Goal: Task Accomplishment & Management: Use online tool/utility

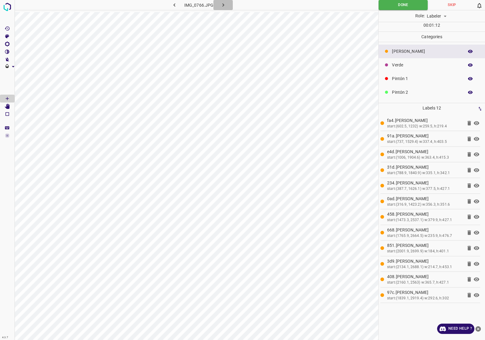
click at [225, 5] on icon "button" at bounding box center [223, 5] width 6 height 6
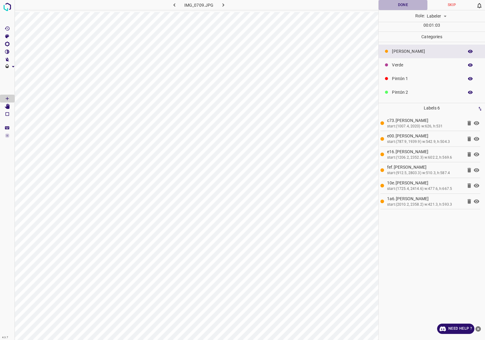
click at [394, 2] on button "Done" at bounding box center [403, 5] width 49 height 10
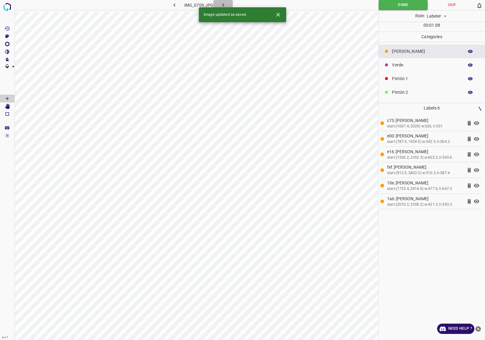
click at [221, 5] on icon "button" at bounding box center [223, 5] width 6 height 6
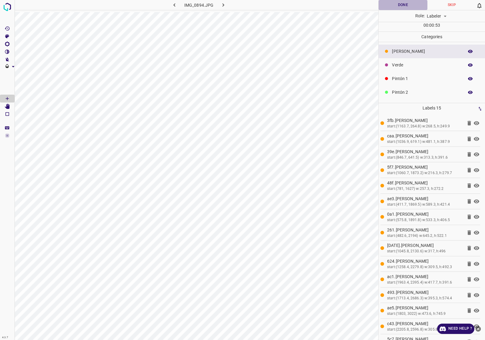
click at [415, 4] on button "Done" at bounding box center [403, 5] width 49 height 10
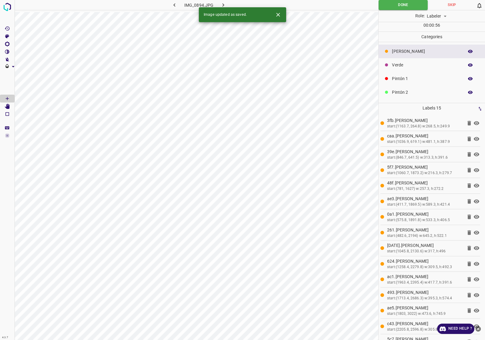
click at [220, 5] on icon "button" at bounding box center [223, 5] width 6 height 6
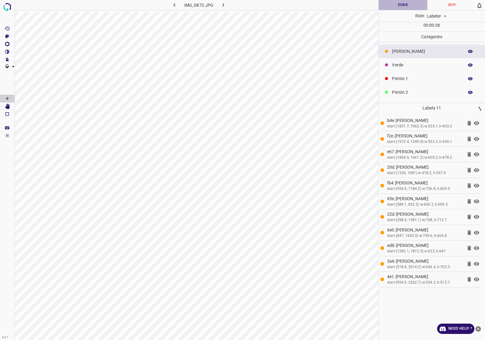
click at [388, 4] on button "Done" at bounding box center [403, 5] width 49 height 10
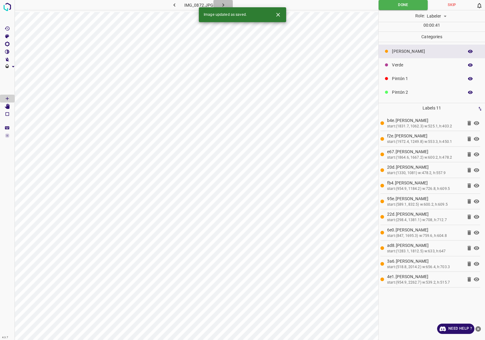
click at [223, 5] on icon "button" at bounding box center [223, 5] width 6 height 6
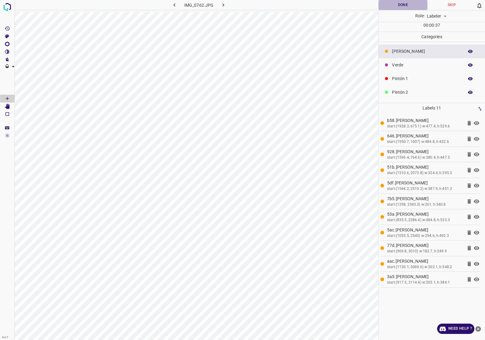
click at [393, 6] on button "Done" at bounding box center [403, 5] width 49 height 10
drag, startPoint x: 223, startPoint y: 0, endPoint x: 290, endPoint y: 6, distance: 67.9
click at [290, 6] on div "IMG_0762.JPG" at bounding box center [197, 5] width 364 height 10
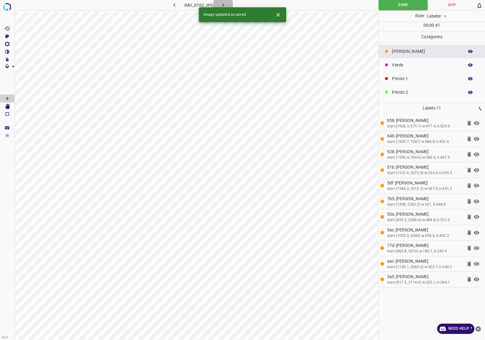
click at [220, 1] on button "button" at bounding box center [222, 5] width 19 height 10
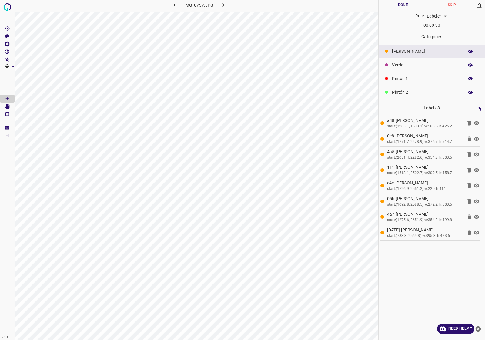
click at [416, 9] on button "Done" at bounding box center [403, 5] width 49 height 10
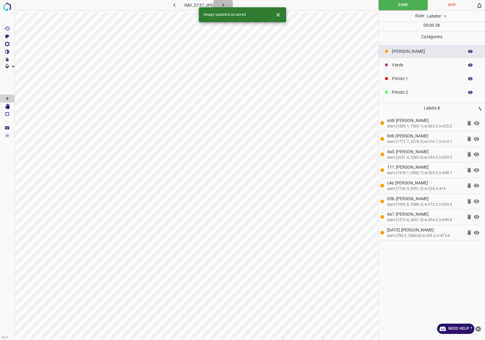
click at [231, 3] on button "button" at bounding box center [222, 5] width 19 height 10
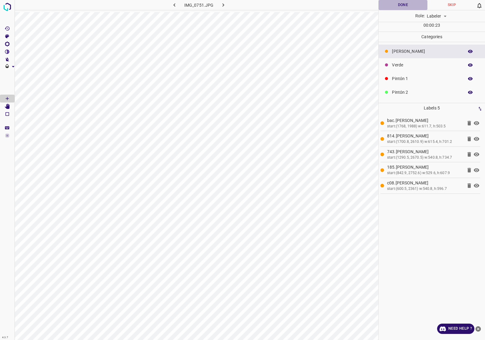
click at [409, 8] on button "Done" at bounding box center [403, 5] width 49 height 10
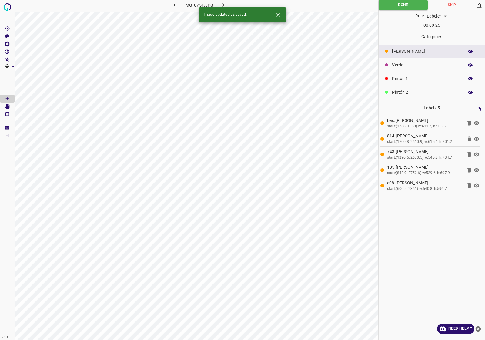
click at [220, 1] on button "button" at bounding box center [222, 5] width 19 height 10
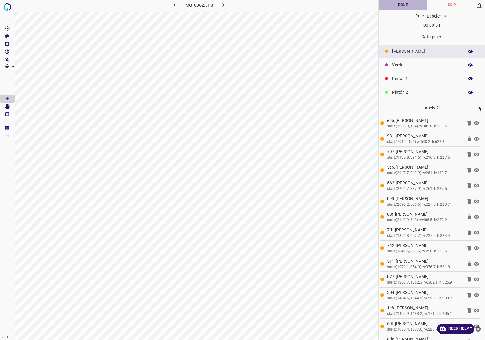
click at [406, 5] on button "Done" at bounding box center [403, 5] width 49 height 10
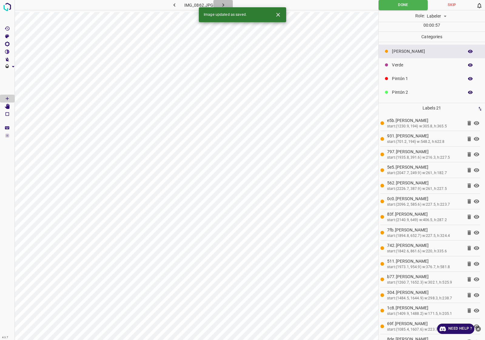
click at [226, 4] on icon "button" at bounding box center [223, 5] width 6 height 6
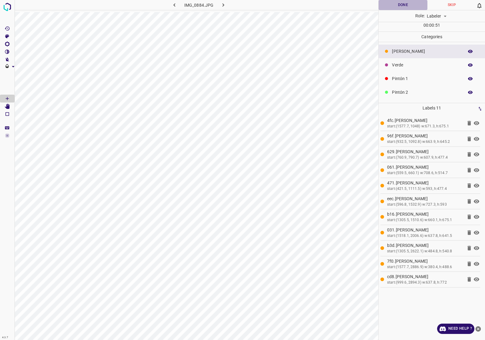
click at [409, 7] on button "Done" at bounding box center [403, 5] width 49 height 10
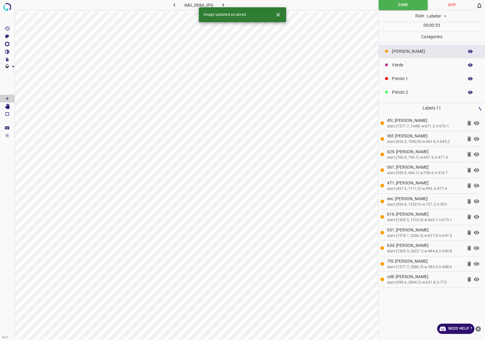
click at [221, 4] on icon "button" at bounding box center [223, 5] width 6 height 6
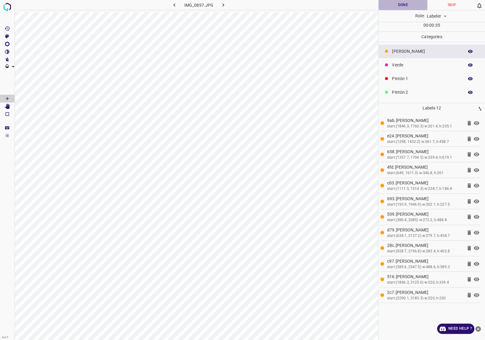
click at [408, 8] on button "Done" at bounding box center [403, 5] width 49 height 10
click at [220, 2] on icon "button" at bounding box center [223, 5] width 6 height 6
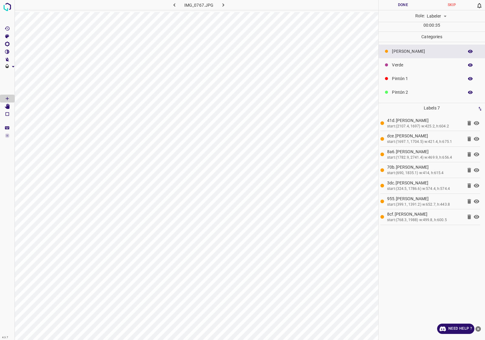
click at [407, 2] on button "Done" at bounding box center [403, 5] width 49 height 10
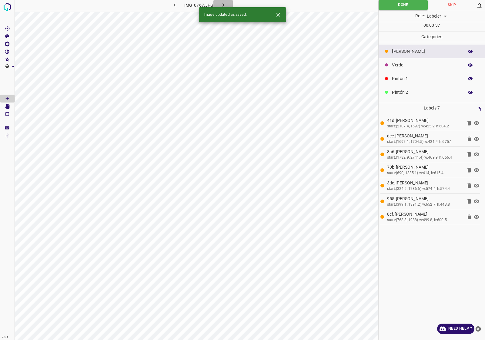
click at [224, 1] on button "button" at bounding box center [222, 5] width 19 height 10
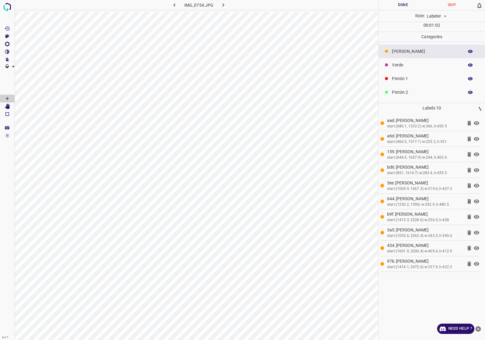
click at [396, 5] on button "Done" at bounding box center [403, 5] width 49 height 10
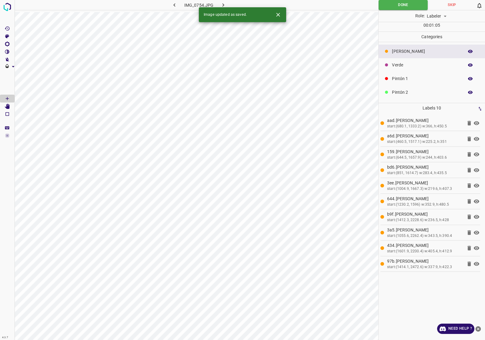
click at [226, 2] on icon "button" at bounding box center [223, 5] width 6 height 6
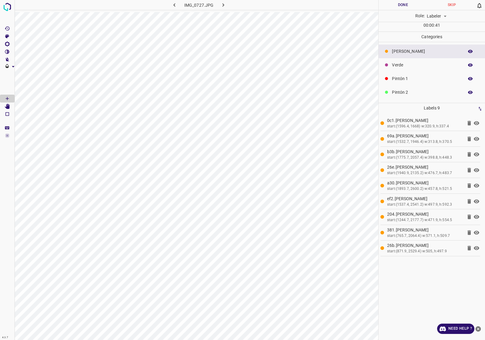
click at [394, 7] on button "Done" at bounding box center [403, 5] width 49 height 10
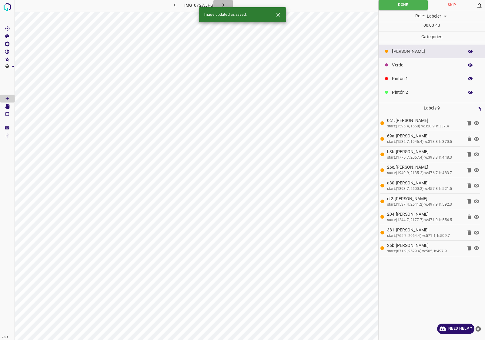
click at [225, 1] on button "button" at bounding box center [222, 5] width 19 height 10
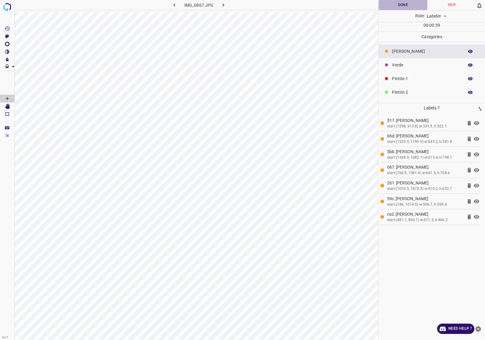
click at [410, 5] on button "Done" at bounding box center [403, 5] width 49 height 10
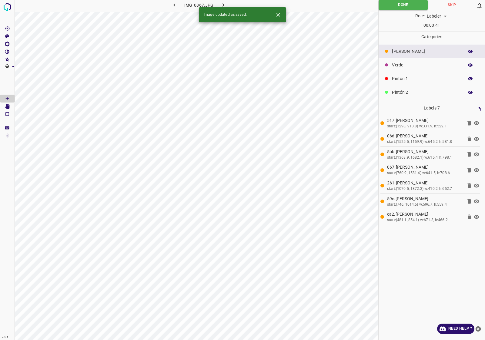
click at [226, 2] on icon "button" at bounding box center [223, 5] width 6 height 6
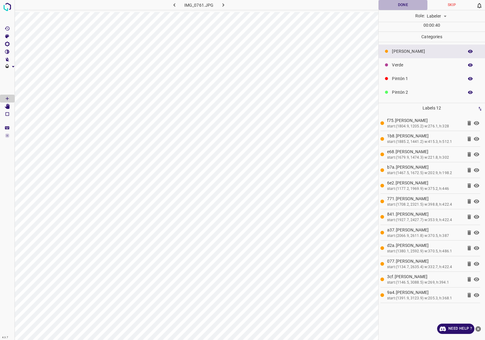
click at [400, 2] on button "Done" at bounding box center [403, 5] width 49 height 10
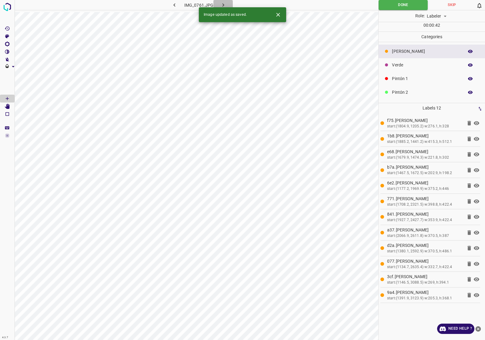
click at [224, 1] on button "button" at bounding box center [222, 5] width 19 height 10
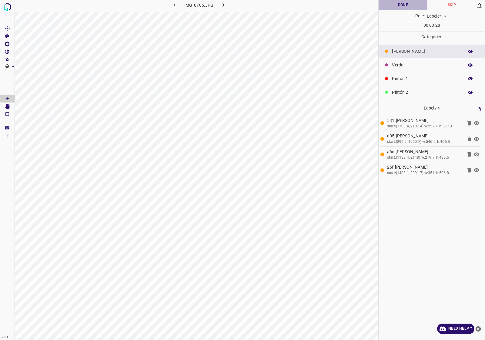
click at [415, 3] on button "Done" at bounding box center [403, 5] width 49 height 10
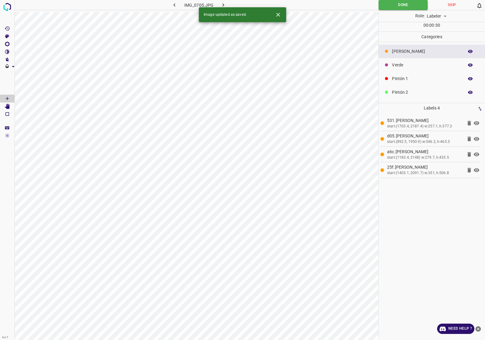
click at [223, 3] on icon "button" at bounding box center [223, 5] width 6 height 6
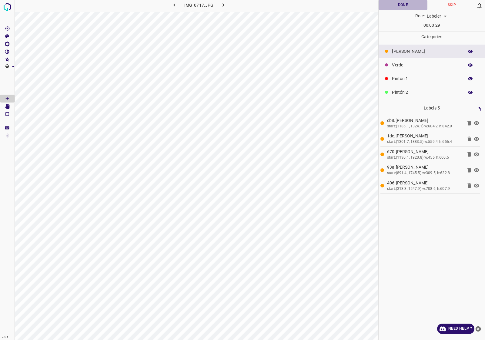
click at [393, 3] on button "Done" at bounding box center [403, 5] width 49 height 10
click at [225, 2] on icon "button" at bounding box center [223, 5] width 6 height 6
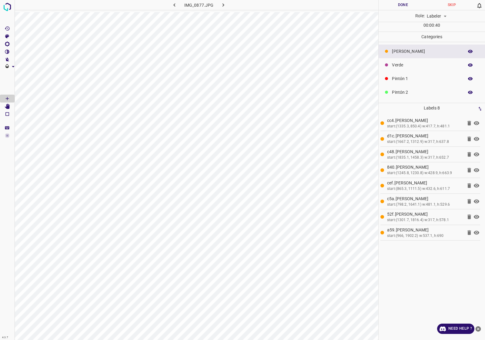
click at [401, 1] on button "Done" at bounding box center [403, 5] width 49 height 10
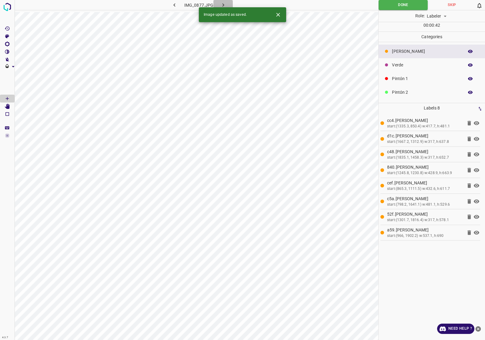
click at [225, 4] on icon "button" at bounding box center [223, 5] width 6 height 6
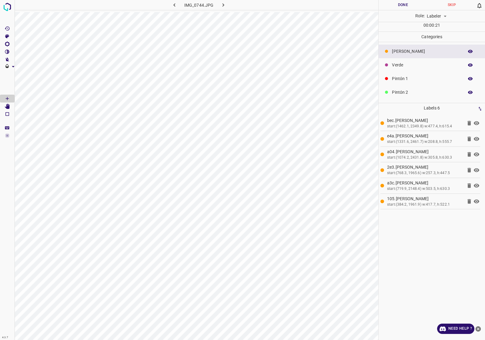
click at [394, 10] on div "Done Skip 0 Role: Labeler labeler 00 : 00 : 21" at bounding box center [432, 16] width 106 height 32
click at [390, 8] on button "Done" at bounding box center [403, 5] width 49 height 10
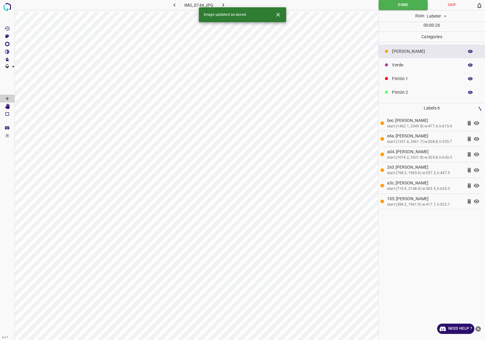
click at [232, 3] on button "button" at bounding box center [222, 5] width 19 height 10
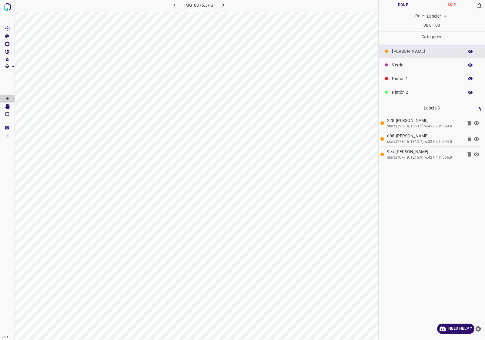
click at [468, 134] on li "d08.Flor start:(1786.6, 1812.7) w:328.2, h:544.5" at bounding box center [431, 138] width 100 height 15
click at [466, 123] on icon at bounding box center [469, 122] width 7 height 7
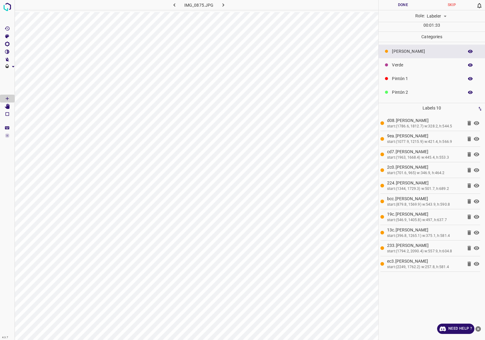
click at [413, 9] on button "Done" at bounding box center [403, 5] width 49 height 10
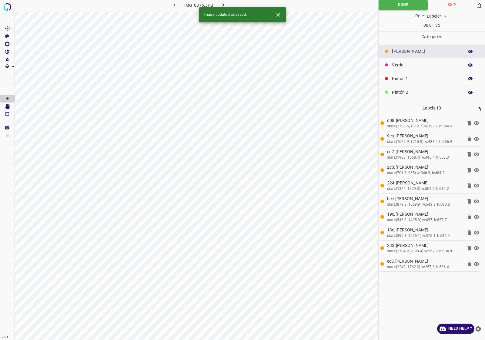
click at [233, 6] on div "IMG_0875.JPG" at bounding box center [199, 5] width 120 height 10
click at [222, 1] on button "button" at bounding box center [222, 5] width 19 height 10
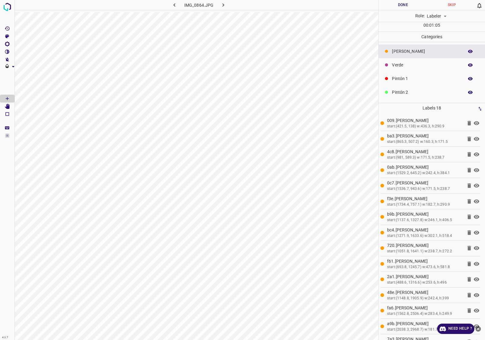
click at [405, 2] on button "Done" at bounding box center [403, 5] width 49 height 10
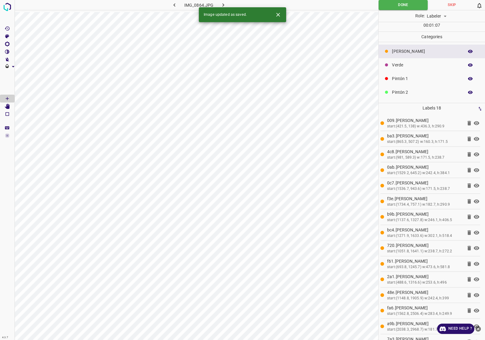
click at [225, 0] on button "button" at bounding box center [222, 5] width 19 height 10
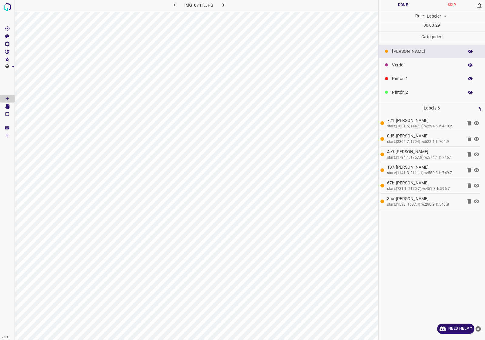
click at [409, 1] on button "Done" at bounding box center [403, 5] width 49 height 10
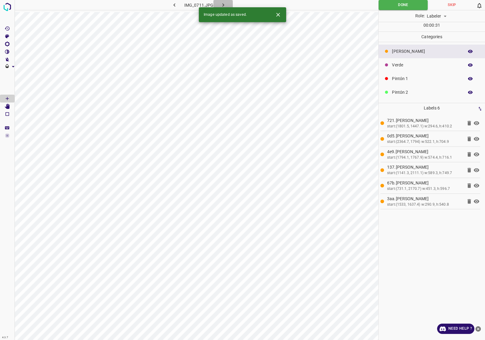
click at [226, 6] on button "button" at bounding box center [222, 5] width 19 height 10
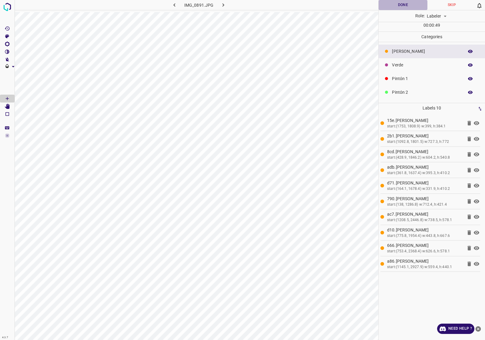
click at [413, 5] on button "Done" at bounding box center [403, 5] width 49 height 10
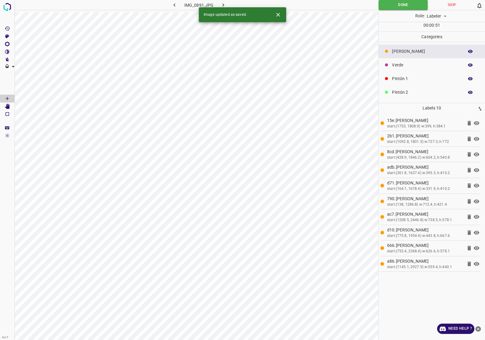
click at [221, 4] on icon "button" at bounding box center [223, 5] width 6 height 6
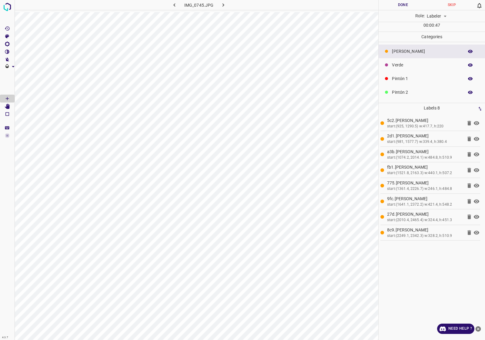
click at [413, 11] on div "Role: Labeler labeler" at bounding box center [432, 16] width 106 height 12
click at [407, 5] on button "Done" at bounding box center [403, 5] width 49 height 10
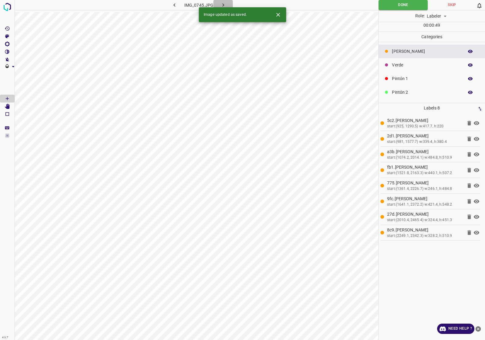
click at [226, 0] on button "button" at bounding box center [222, 5] width 19 height 10
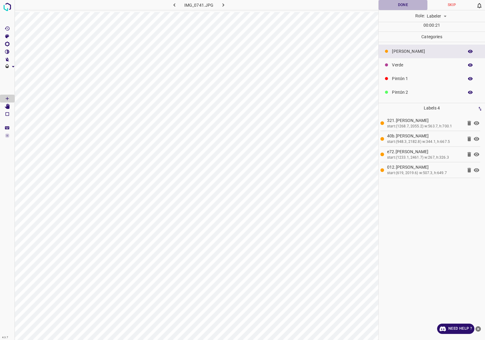
click at [399, 8] on button "Done" at bounding box center [403, 5] width 49 height 10
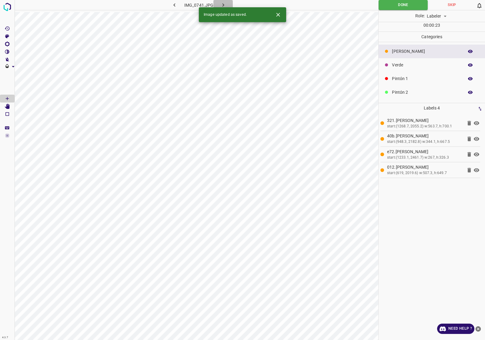
click at [230, 3] on button "button" at bounding box center [222, 5] width 19 height 10
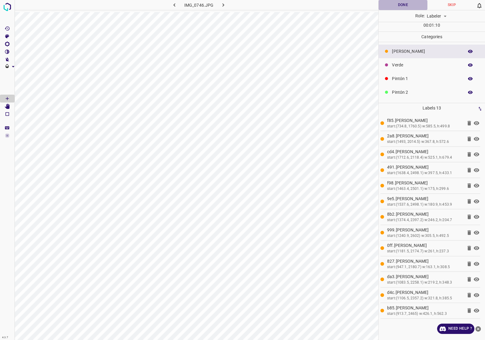
click at [393, 6] on button "Done" at bounding box center [403, 5] width 49 height 10
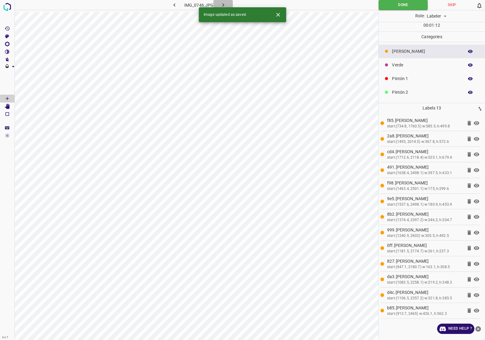
click at [229, 2] on button "button" at bounding box center [222, 5] width 19 height 10
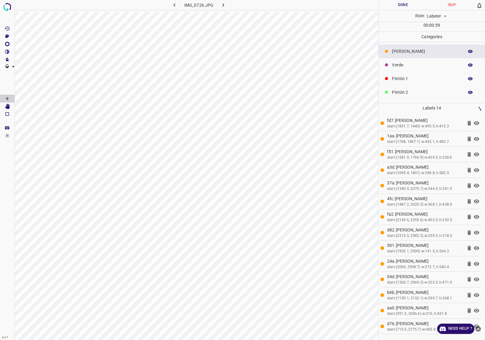
click at [386, 11] on div "Role: Labeler labeler" at bounding box center [432, 16] width 106 height 12
click at [390, 8] on button "Done" at bounding box center [403, 5] width 49 height 10
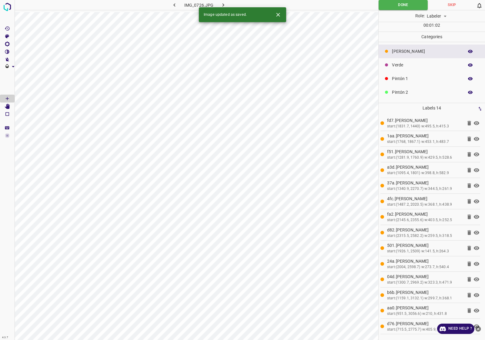
click at [219, 5] on button "button" at bounding box center [222, 5] width 19 height 10
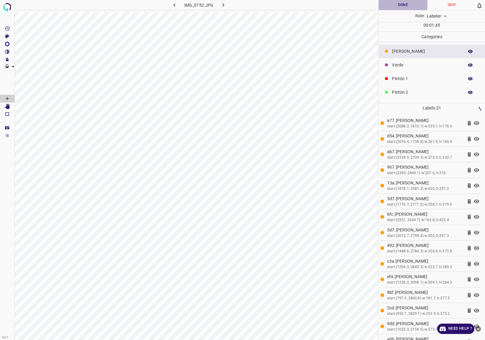
click at [408, 7] on button "Done" at bounding box center [403, 5] width 49 height 10
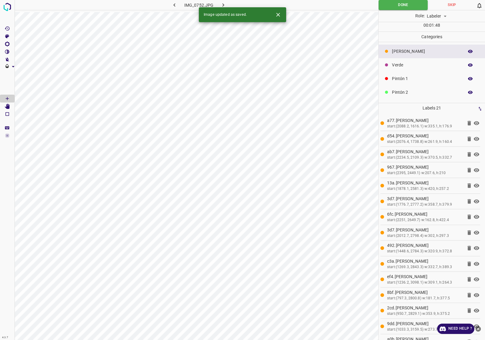
click at [224, 0] on button "button" at bounding box center [222, 5] width 19 height 10
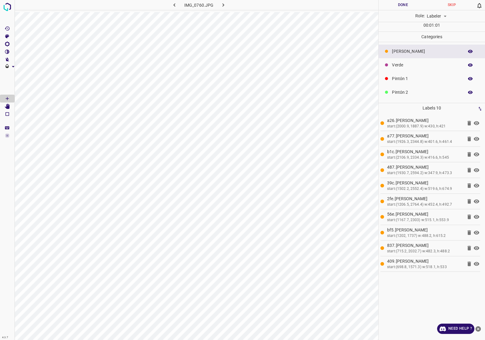
click at [400, 5] on button "Done" at bounding box center [403, 5] width 49 height 10
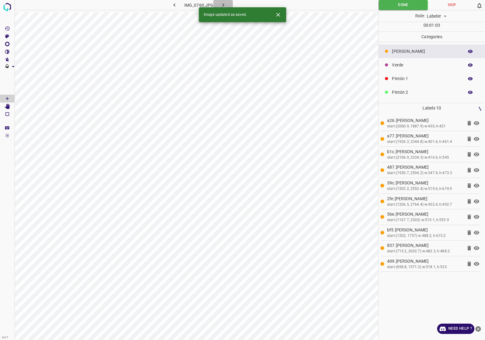
click at [222, 1] on button "button" at bounding box center [222, 5] width 19 height 10
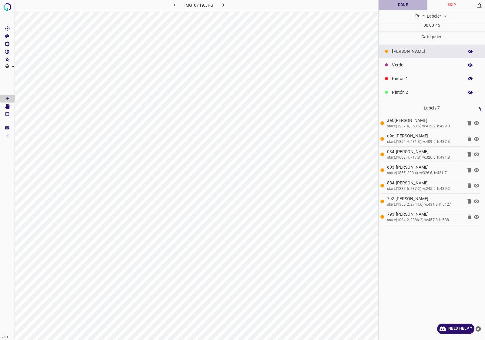
click at [410, 8] on button "Done" at bounding box center [403, 5] width 49 height 10
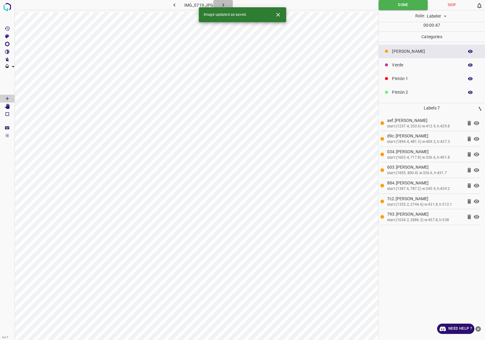
click at [220, 0] on button "button" at bounding box center [222, 5] width 19 height 10
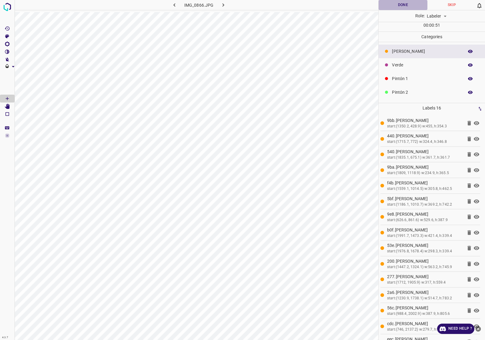
click at [407, 2] on button "Done" at bounding box center [403, 5] width 49 height 10
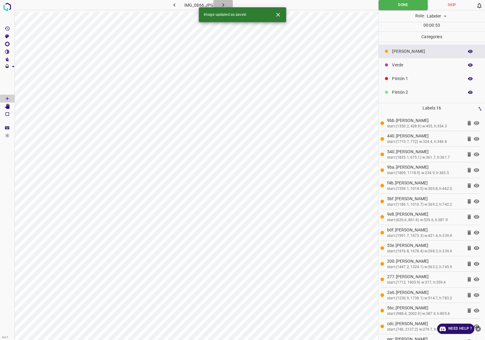
click at [222, 3] on icon "button" at bounding box center [223, 5] width 6 height 6
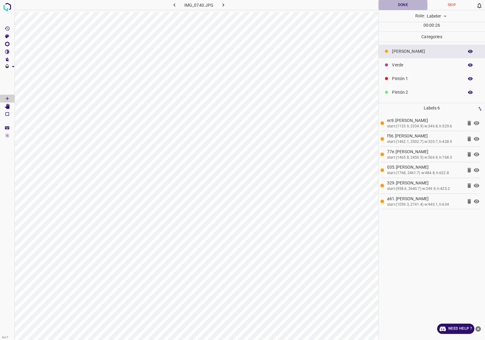
click at [407, 3] on button "Done" at bounding box center [403, 5] width 49 height 10
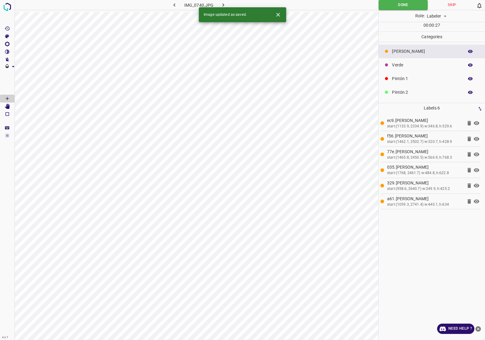
click at [224, 0] on button "button" at bounding box center [222, 5] width 19 height 10
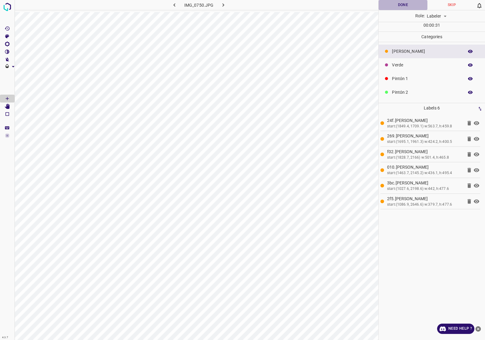
click at [388, 8] on button "Done" at bounding box center [403, 5] width 49 height 10
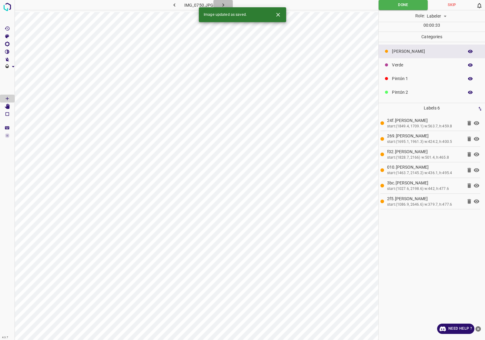
click at [227, 4] on button "button" at bounding box center [222, 5] width 19 height 10
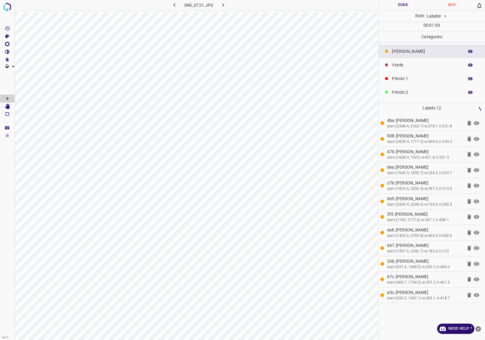
click at [408, 8] on button "Done" at bounding box center [403, 5] width 49 height 10
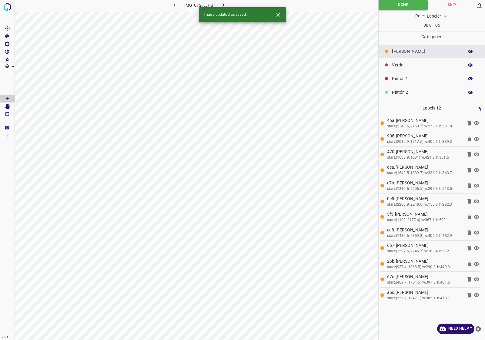
click at [222, 2] on icon "button" at bounding box center [223, 5] width 6 height 6
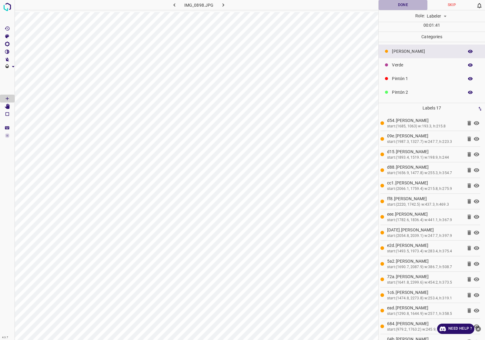
click at [392, 5] on button "Done" at bounding box center [403, 5] width 49 height 10
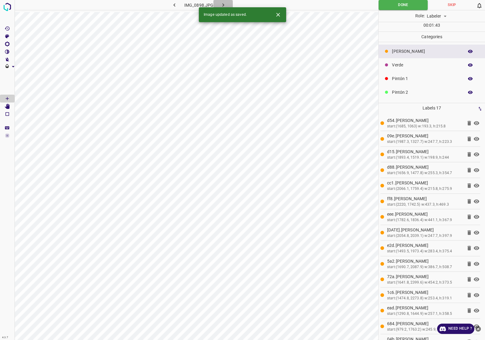
click at [229, 5] on button "button" at bounding box center [222, 5] width 19 height 10
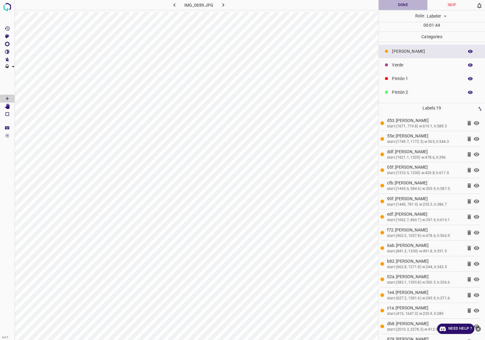
click at [404, 6] on button "Done" at bounding box center [403, 5] width 49 height 10
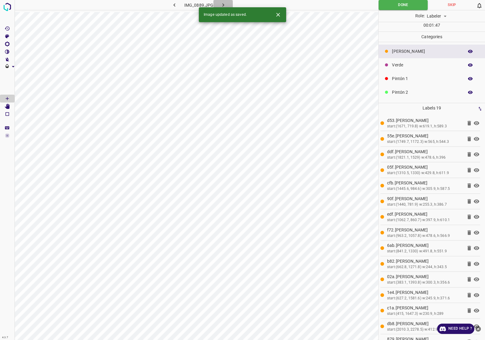
click at [222, 5] on icon "button" at bounding box center [223, 5] width 6 height 6
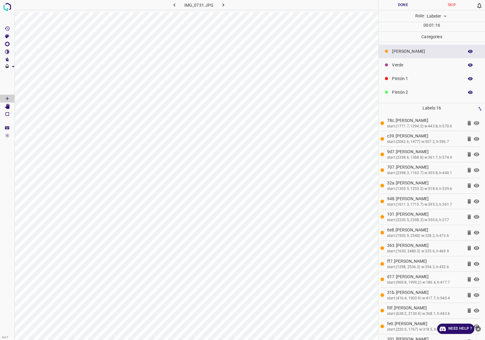
click at [396, 4] on button "Done" at bounding box center [403, 5] width 49 height 10
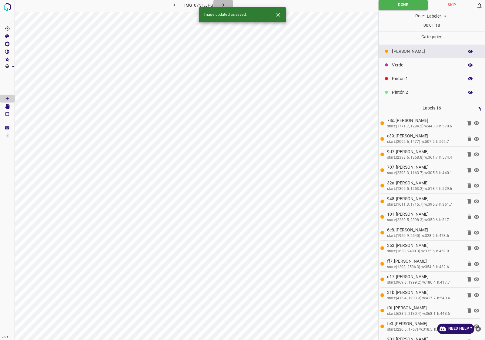
click at [223, 5] on icon "button" at bounding box center [223, 4] width 2 height 3
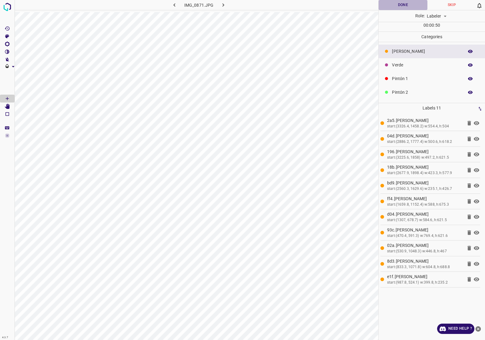
click at [400, 7] on button "Done" at bounding box center [403, 5] width 49 height 10
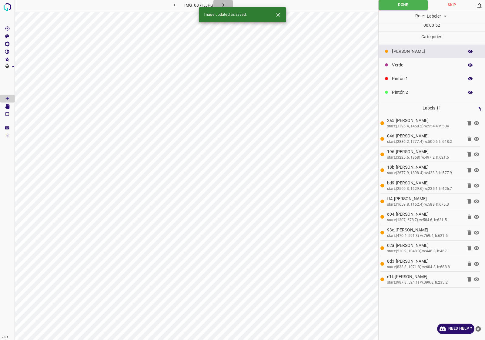
click at [229, 4] on button "button" at bounding box center [222, 5] width 19 height 10
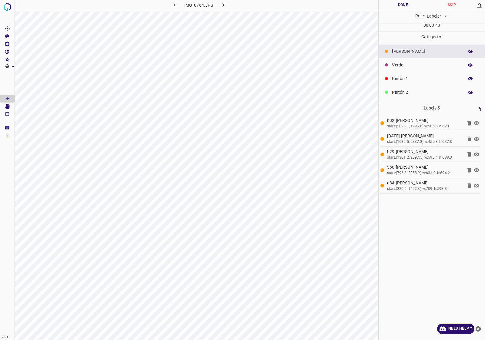
click at [413, 2] on button "Done" at bounding box center [403, 5] width 49 height 10
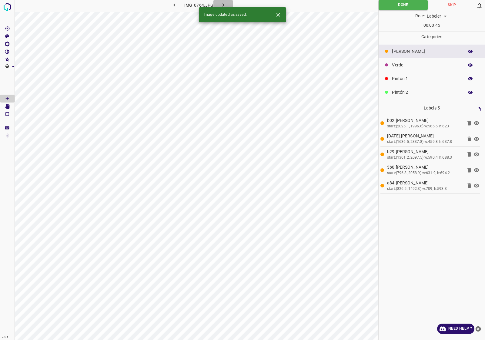
click at [226, 4] on button "button" at bounding box center [222, 5] width 19 height 10
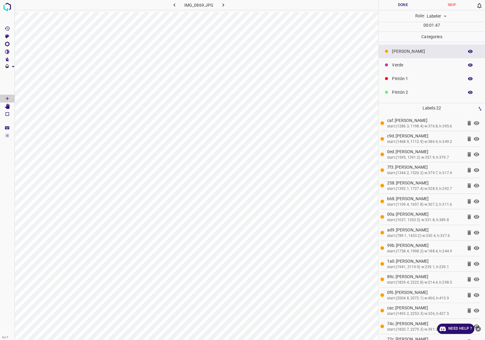
click at [406, 11] on div "Role: Labeler labeler" at bounding box center [432, 16] width 106 height 12
click at [406, 8] on button "Done" at bounding box center [403, 5] width 49 height 10
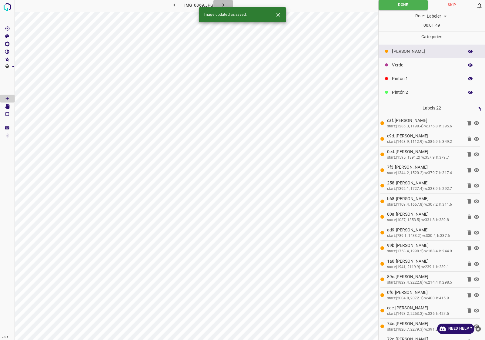
click at [225, 2] on icon "button" at bounding box center [223, 5] width 6 height 6
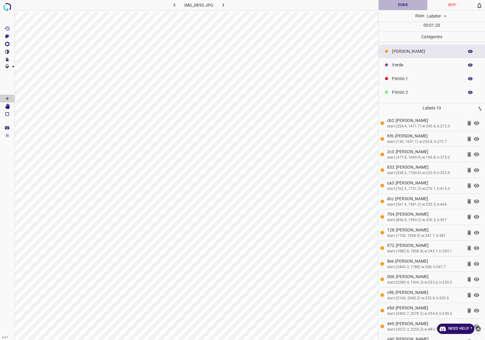
click at [411, 7] on button "Done" at bounding box center [403, 5] width 49 height 10
click at [225, 7] on icon "button" at bounding box center [223, 5] width 6 height 6
click at [399, 3] on button "Done" at bounding box center [403, 5] width 49 height 10
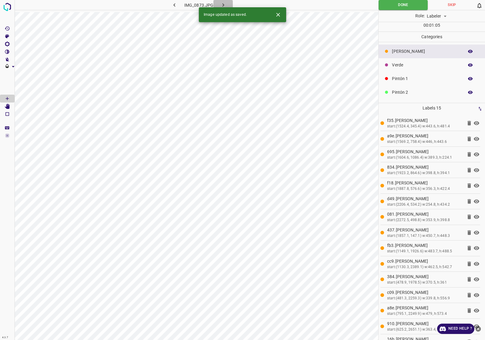
click at [224, 5] on icon "button" at bounding box center [223, 5] width 6 height 6
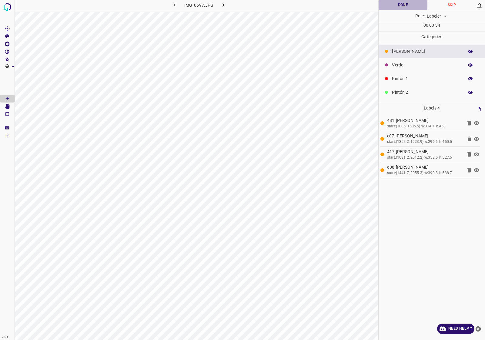
click at [401, 5] on button "Done" at bounding box center [403, 5] width 49 height 10
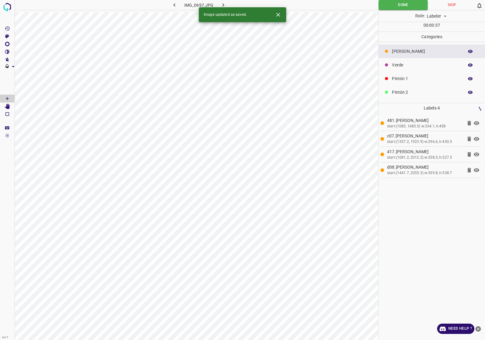
click at [224, 8] on div "Image updated as saved." at bounding box center [242, 14] width 87 height 15
click at [223, 5] on icon "button" at bounding box center [223, 5] width 6 height 6
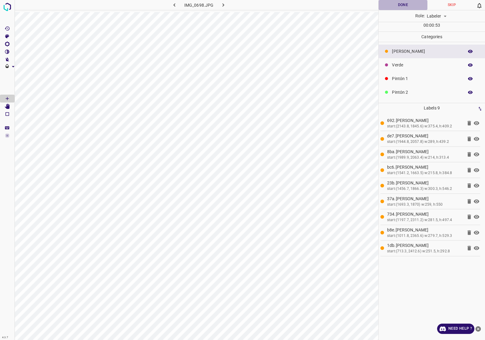
click at [397, 5] on button "Done" at bounding box center [403, 5] width 49 height 10
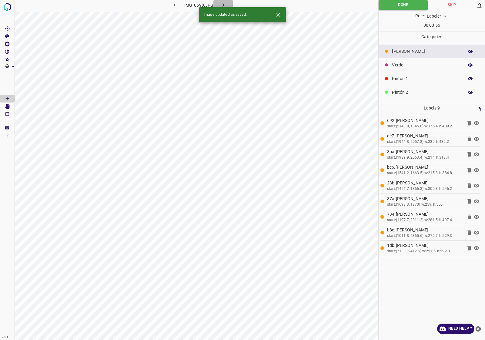
click at [226, 4] on button "button" at bounding box center [222, 5] width 19 height 10
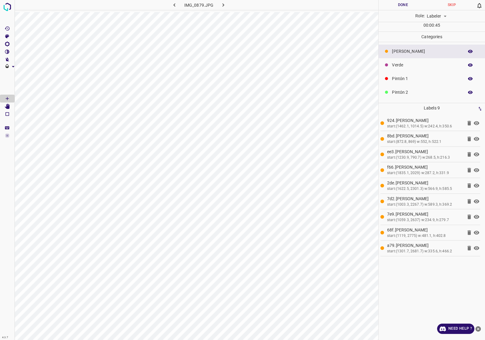
click at [401, 3] on button "Done" at bounding box center [403, 5] width 49 height 10
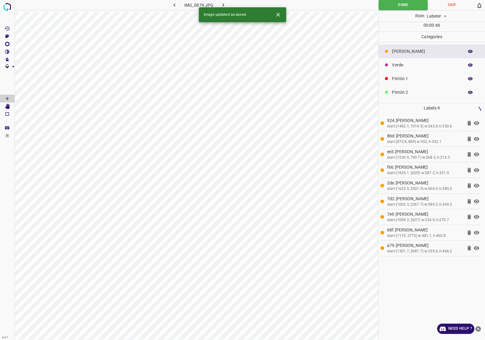
click at [225, 2] on icon "button" at bounding box center [223, 5] width 6 height 6
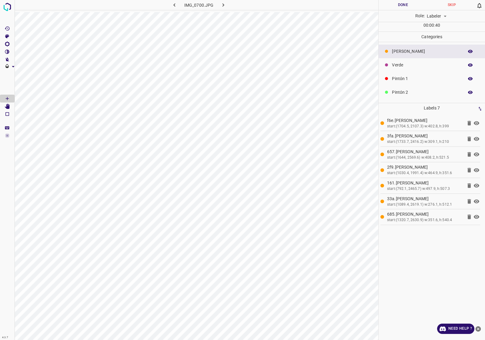
click at [403, 11] on div "Role: Labeler labeler" at bounding box center [432, 16] width 106 height 12
click at [403, 7] on button "Done" at bounding box center [403, 5] width 49 height 10
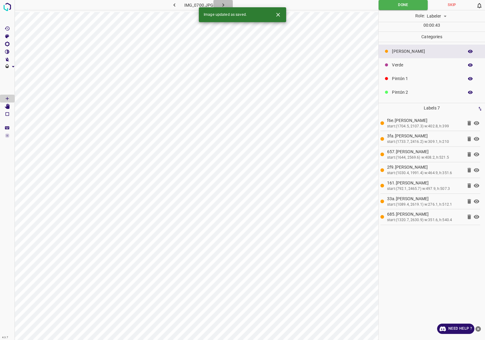
click at [222, 4] on icon "button" at bounding box center [223, 5] width 6 height 6
click at [221, 6] on icon "button" at bounding box center [223, 5] width 6 height 6
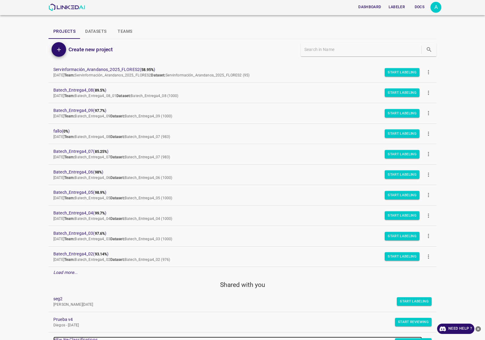
click at [216, 338] on link "NEw Ne Classifications" at bounding box center [237, 340] width 369 height 6
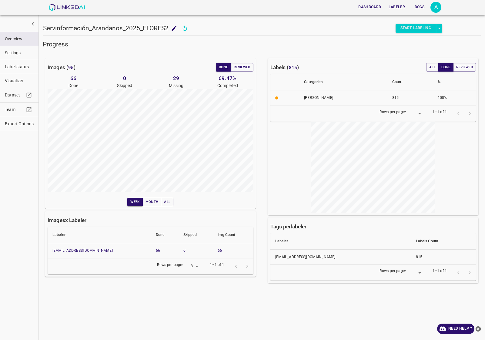
click at [12, 79] on span "Visualizer" at bounding box center [19, 81] width 29 height 6
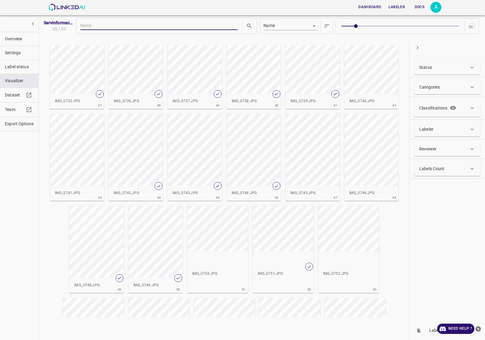
scroll to position [576, 0]
click at [17, 42] on span "Overview" at bounding box center [19, 39] width 29 height 6
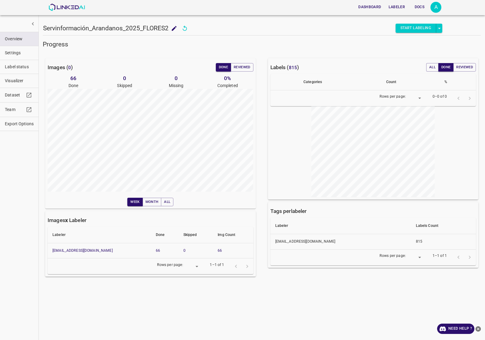
type input "8"
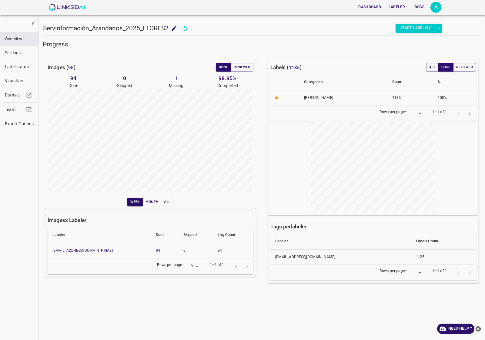
click at [13, 67] on span "Label status" at bounding box center [19, 67] width 29 height 6
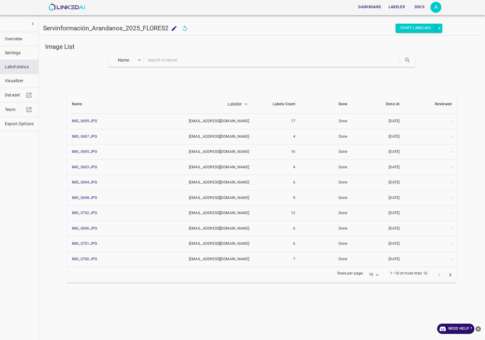
click at [134, 64] on body "Dashboard Labeler Docs A Servinformación_Arandanos_2025_FLORES2 Servinformación…" at bounding box center [242, 170] width 485 height 340
click at [126, 101] on li "Done" at bounding box center [127, 102] width 35 height 10
type input "done"
click at [406, 59] on icon "search" at bounding box center [407, 60] width 6 height 6
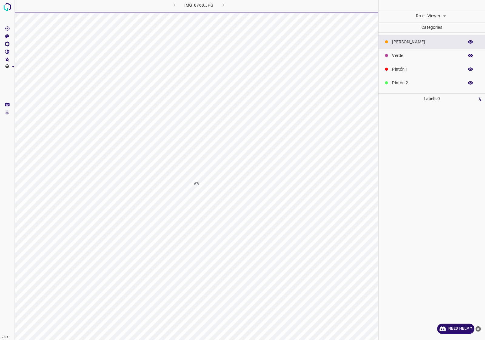
click at [435, 14] on body "4.3.7 IMG_0768.JPG 9% Role: Viewer viewer Categories [PERSON_NAME] Verde Pintón…" at bounding box center [242, 170] width 485 height 340
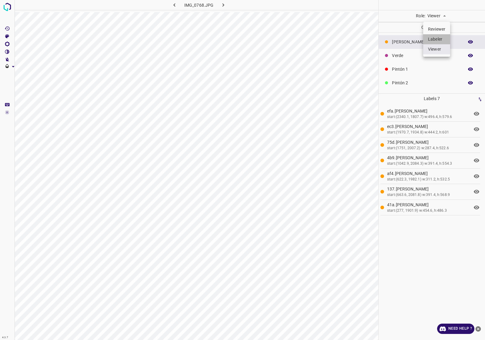
click at [432, 40] on li "Labeler" at bounding box center [436, 39] width 27 height 10
type input "labeler"
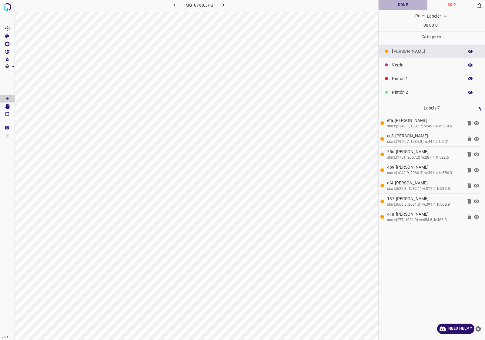
click at [406, 8] on button "Done" at bounding box center [403, 5] width 49 height 10
